Goal: Information Seeking & Learning: Find specific page/section

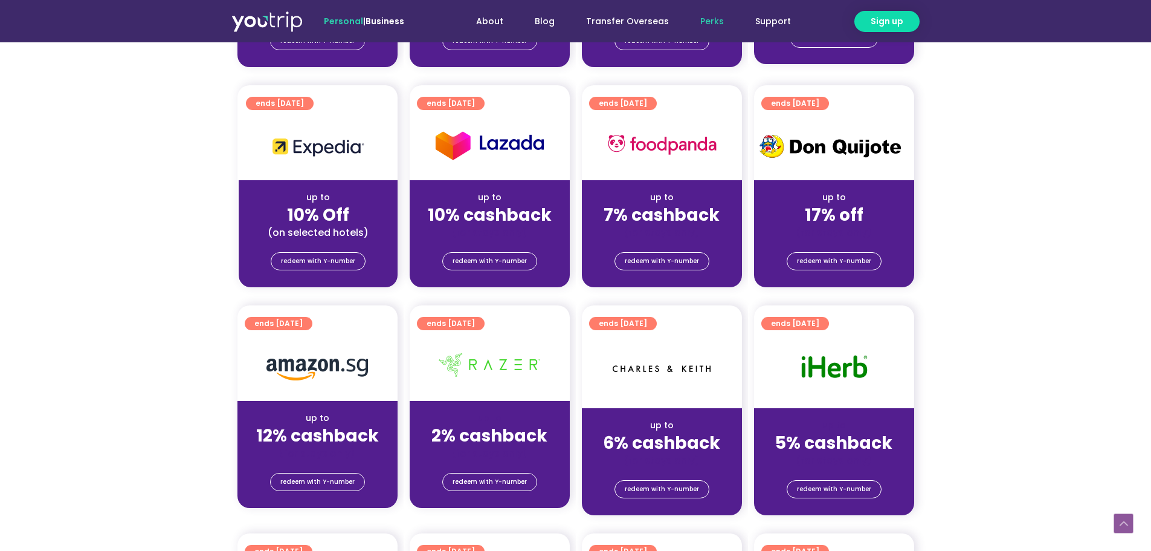
scroll to position [484, 0]
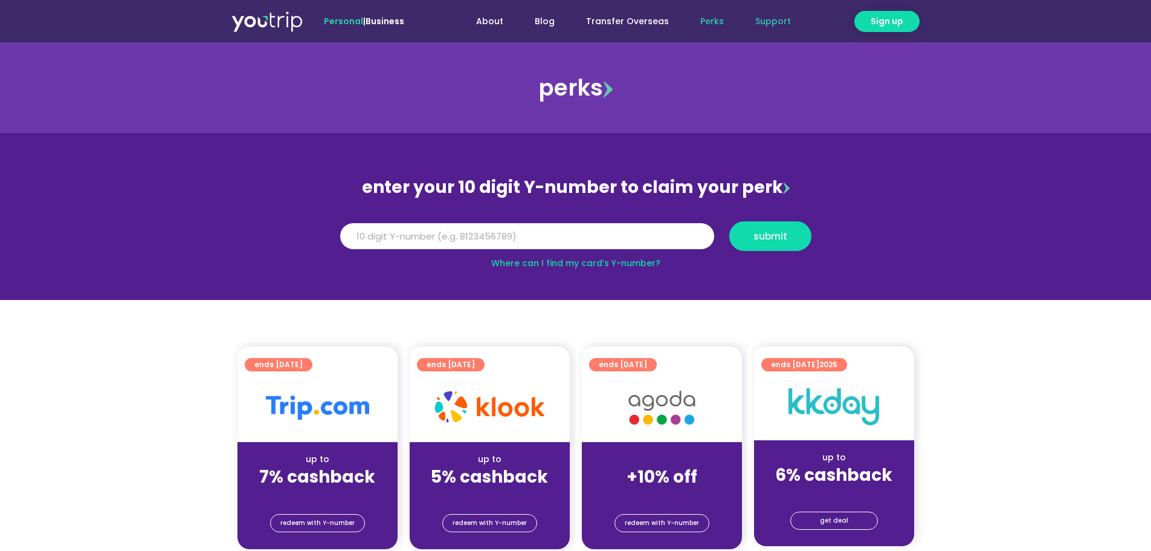
click at [774, 27] on link "Support" at bounding box center [773, 21] width 67 height 22
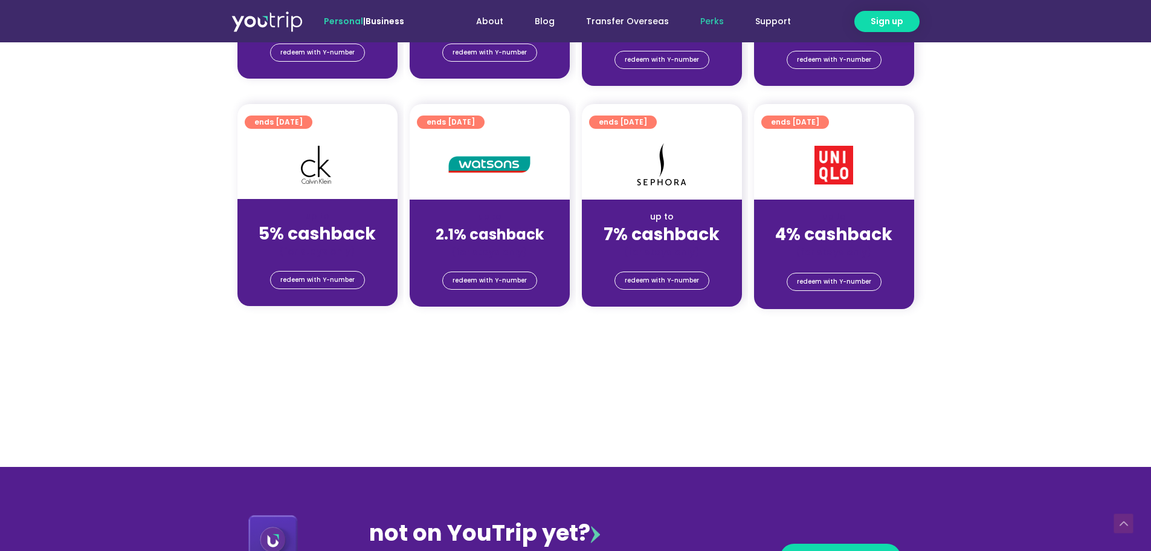
scroll to position [846, 0]
